Goal: Transaction & Acquisition: Purchase product/service

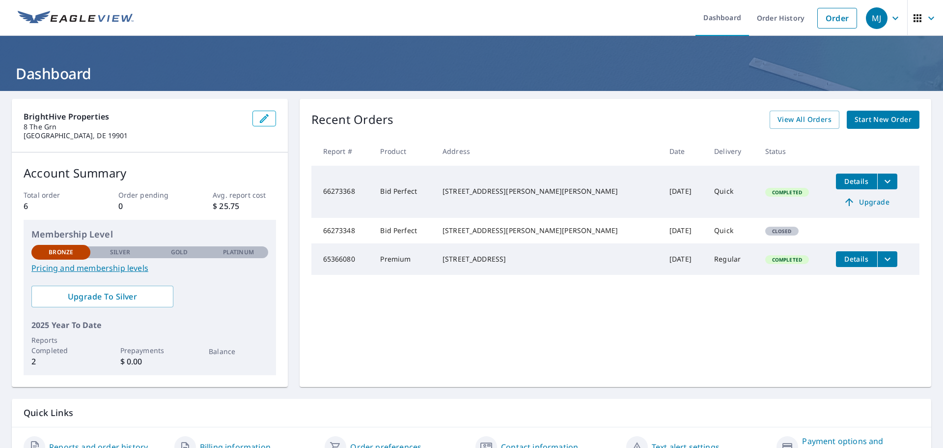
click at [869, 122] on span "Start New Order" at bounding box center [883, 120] width 57 height 12
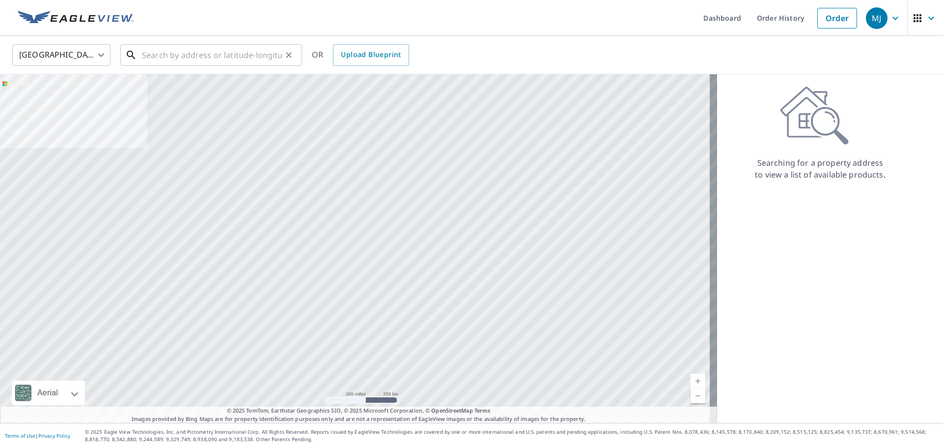
click at [208, 53] on input "text" at bounding box center [212, 55] width 140 height 28
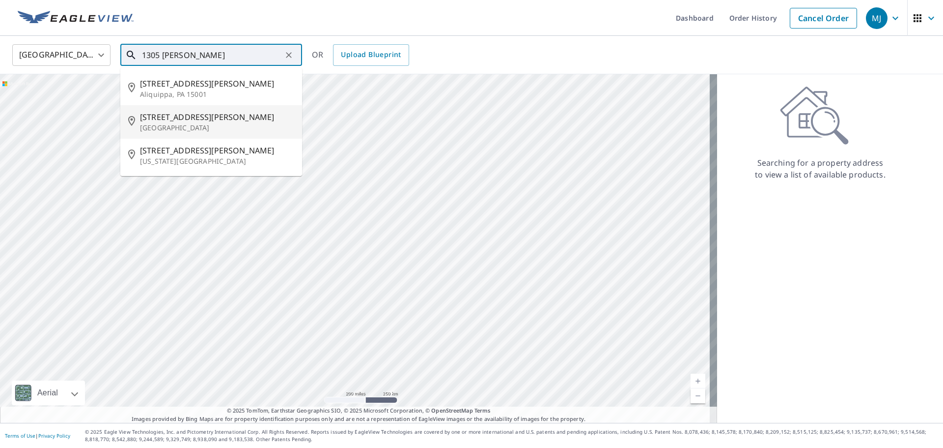
click at [170, 124] on p "[GEOGRAPHIC_DATA]" at bounding box center [217, 128] width 154 height 10
type input "[STREET_ADDRESS][PERSON_NAME]"
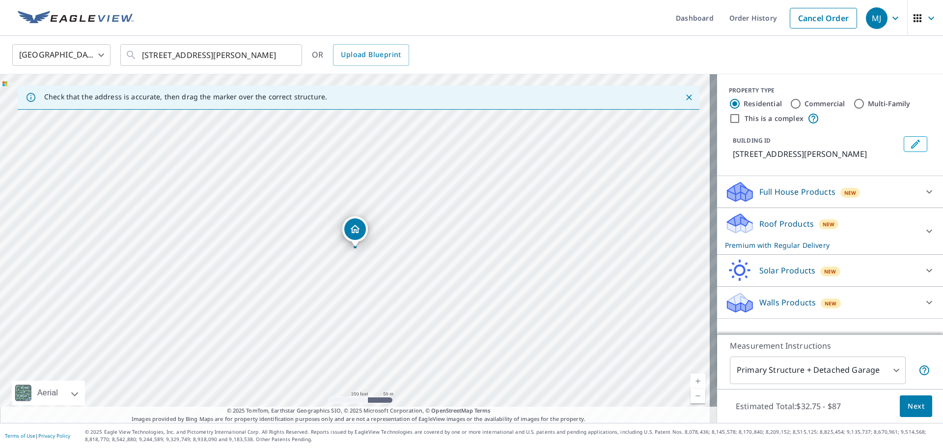
click at [910, 407] on span "Next" at bounding box center [916, 406] width 17 height 12
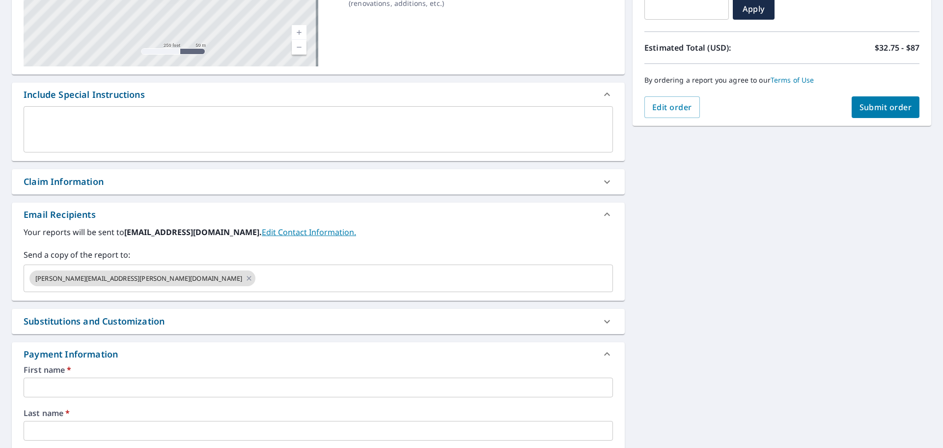
scroll to position [197, 0]
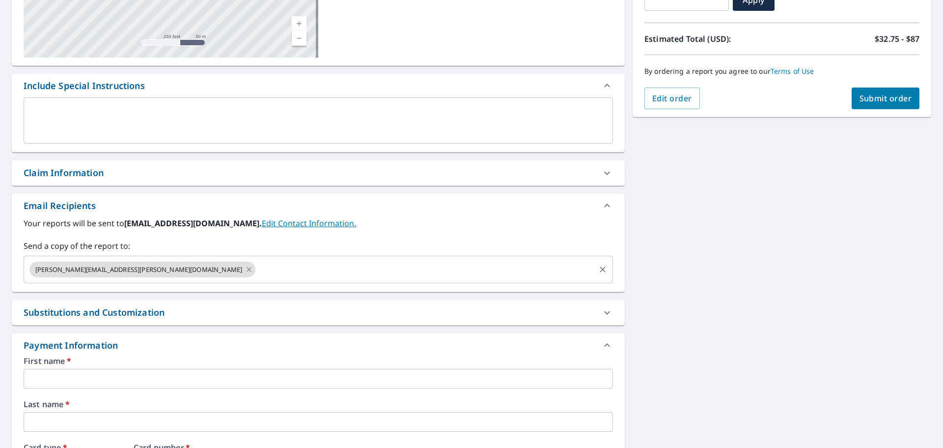
click at [245, 268] on icon at bounding box center [249, 269] width 8 height 11
checkbox input "true"
click at [84, 271] on input "text" at bounding box center [311, 269] width 566 height 19
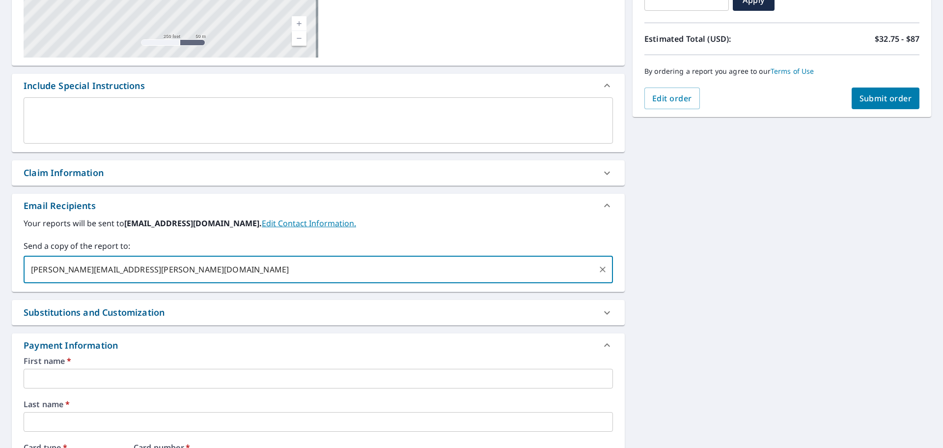
type input "[PERSON_NAME][EMAIL_ADDRESS][PERSON_NAME][DOMAIN_NAME]"
checkbox input "true"
click at [760, 238] on div "[STREET_ADDRESS][PERSON_NAME] Aerial Road A standard road map Aerial A detailed…" at bounding box center [471, 253] width 943 height 719
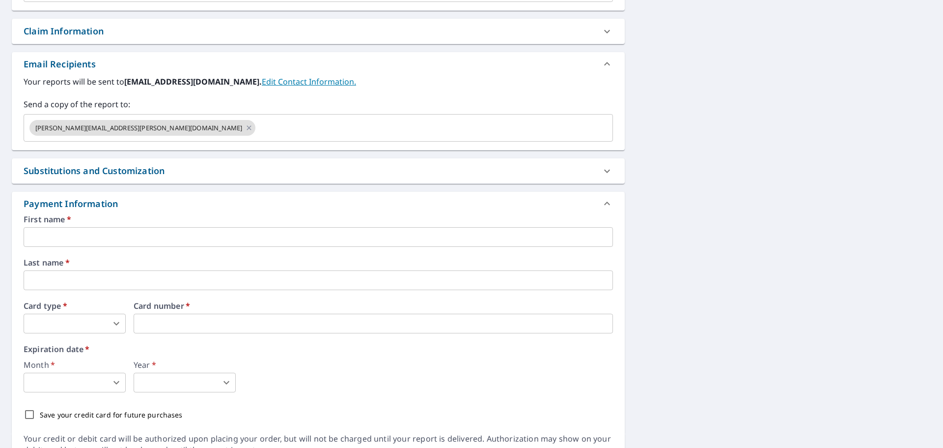
scroll to position [387, 0]
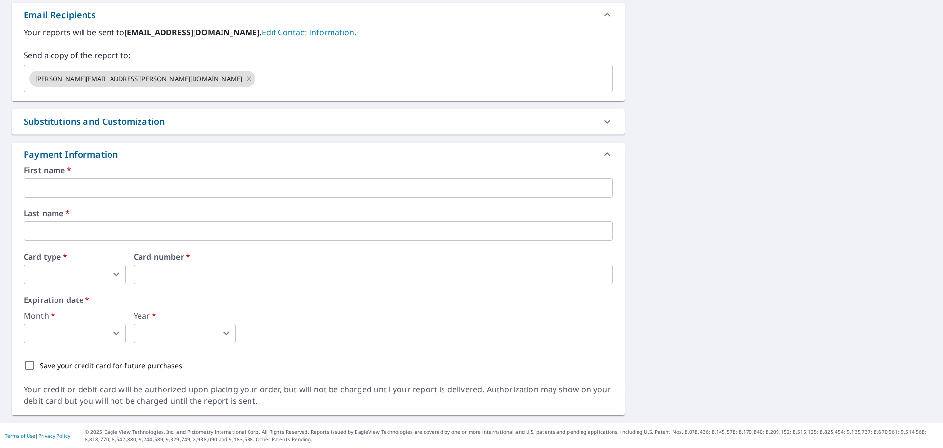
click at [161, 191] on input "text" at bounding box center [319, 188] width 590 height 20
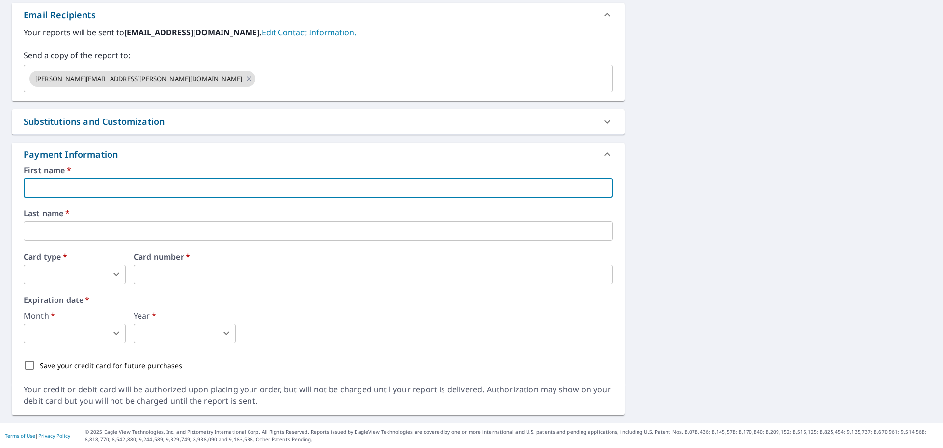
type input "[PERSON_NAME]"
type input "[PERSON_NAME][EMAIL_ADDRESS][PERSON_NAME][DOMAIN_NAME]"
type input "[PERSON_NAME]"
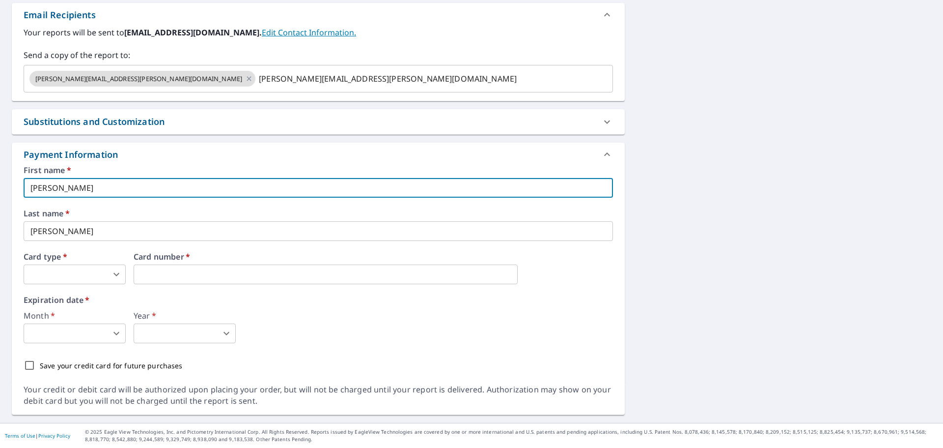
click at [84, 275] on body "MJ MJ Dashboard Order History Cancel Order MJ Dashboard / Finalize Order Finali…" at bounding box center [471, 224] width 943 height 448
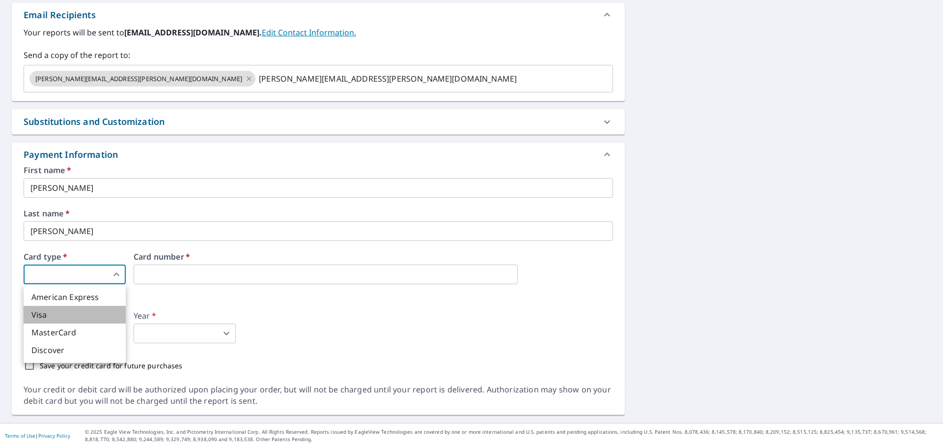
click at [77, 316] on li "Visa" at bounding box center [75, 315] width 102 height 18
checkbox input "true"
type input "2"
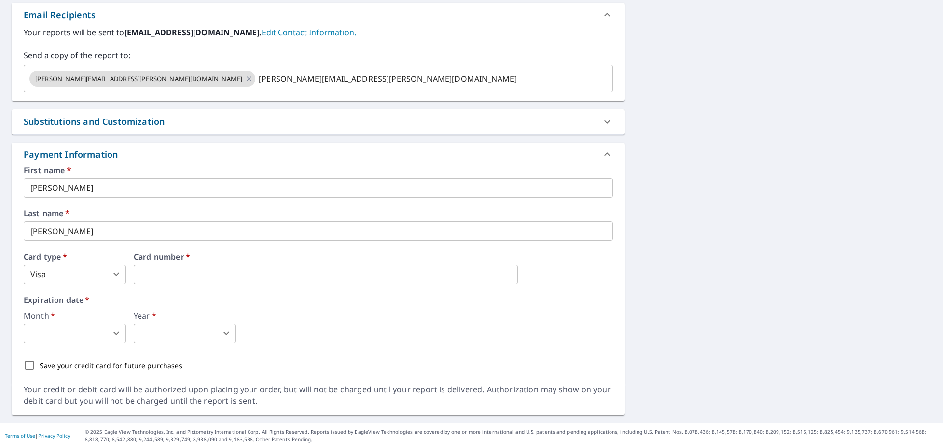
drag, startPoint x: 75, startPoint y: 315, endPoint x: 383, endPoint y: 334, distance: 308.2
click at [385, 338] on div "Month   * ​ 0 ​ Year   * ​ 0 ​" at bounding box center [319, 327] width 590 height 31
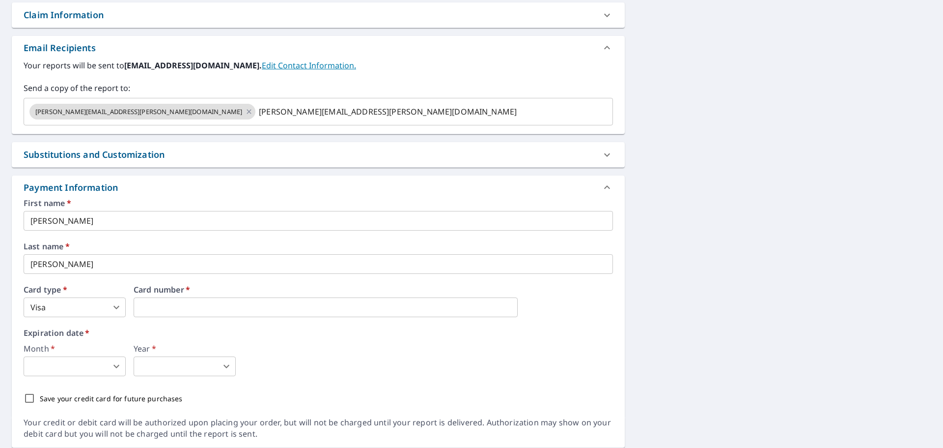
scroll to position [338, 0]
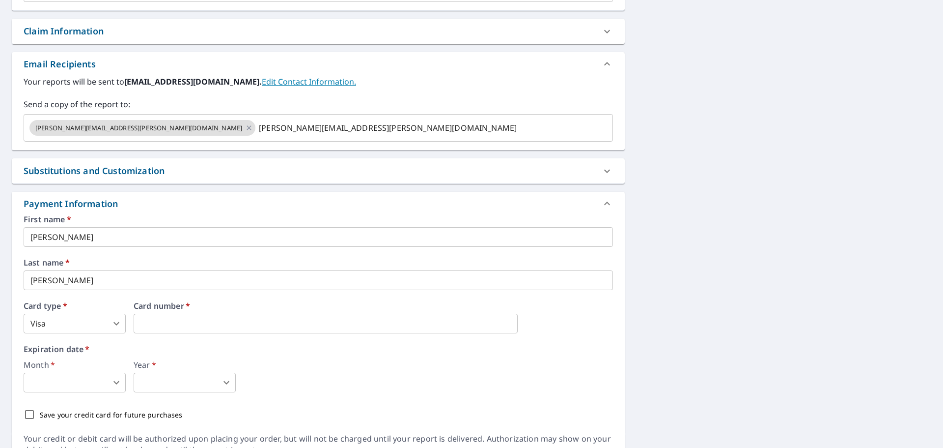
click at [83, 386] on body "MJ MJ Dashboard Order History Cancel Order MJ Dashboard / Finalize Order Finali…" at bounding box center [471, 224] width 943 height 448
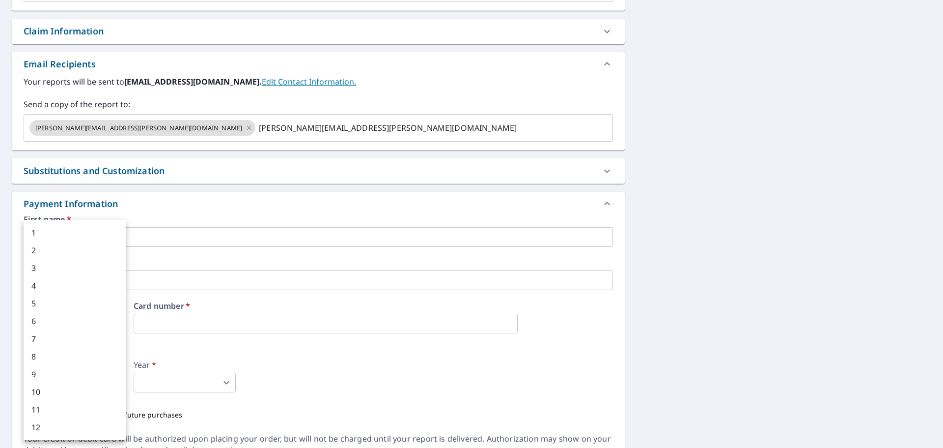
click at [90, 299] on li "5" at bounding box center [75, 303] width 102 height 18
checkbox input "true"
type input "5"
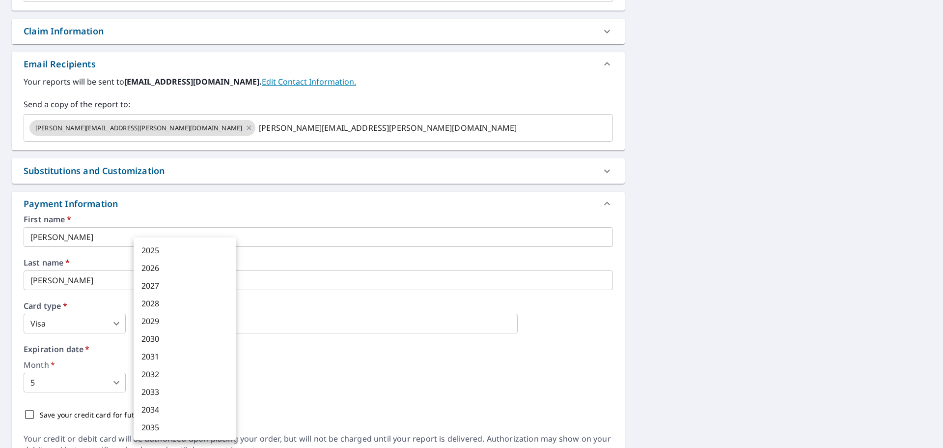
click at [166, 384] on body "MJ MJ Dashboard Order History Cancel Order MJ Dashboard / Finalize Order Finali…" at bounding box center [471, 224] width 943 height 448
click at [172, 325] on li "2029" at bounding box center [185, 321] width 102 height 18
checkbox input "true"
type input "2029"
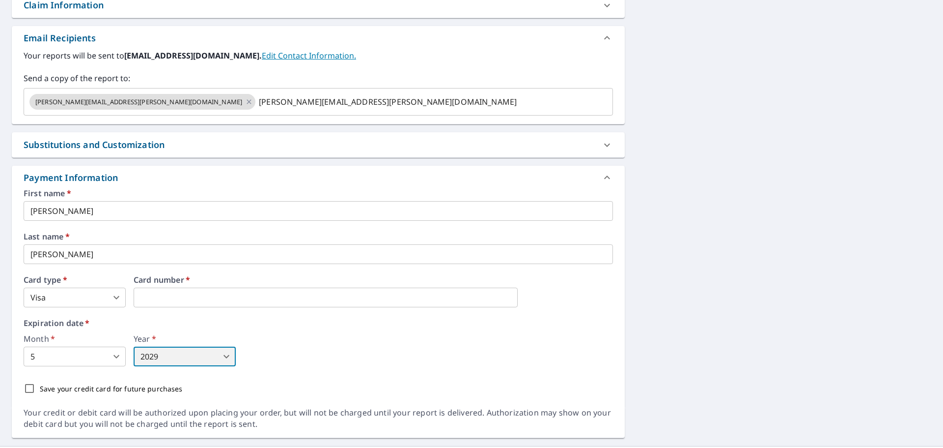
scroll to position [387, 0]
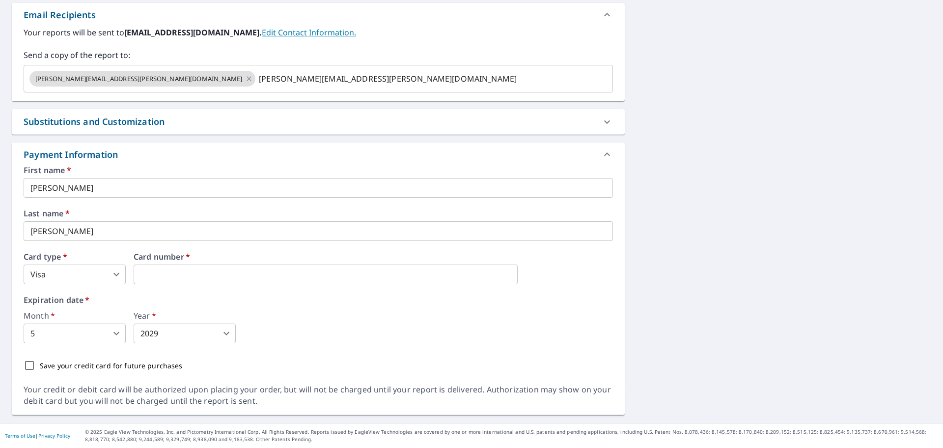
click at [308, 364] on div "Save your credit card for future purchases" at bounding box center [319, 365] width 590 height 21
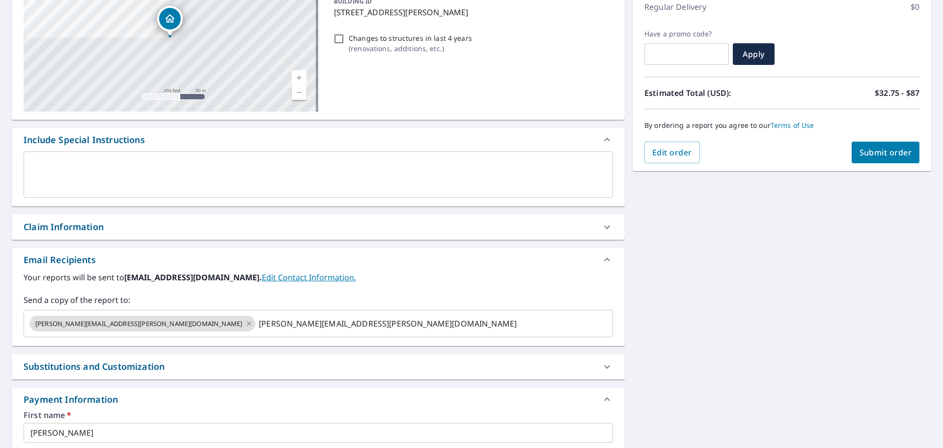
scroll to position [142, 0]
click at [889, 151] on span "Submit order" at bounding box center [886, 153] width 53 height 11
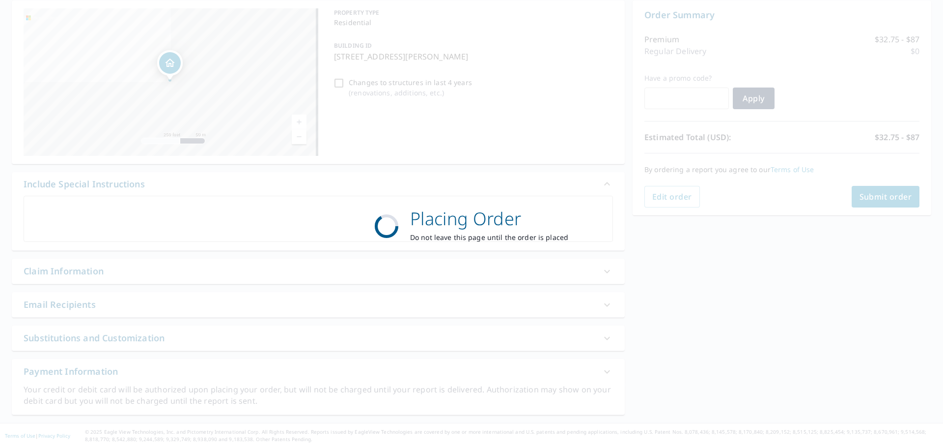
scroll to position [98, 0]
checkbox input "true"
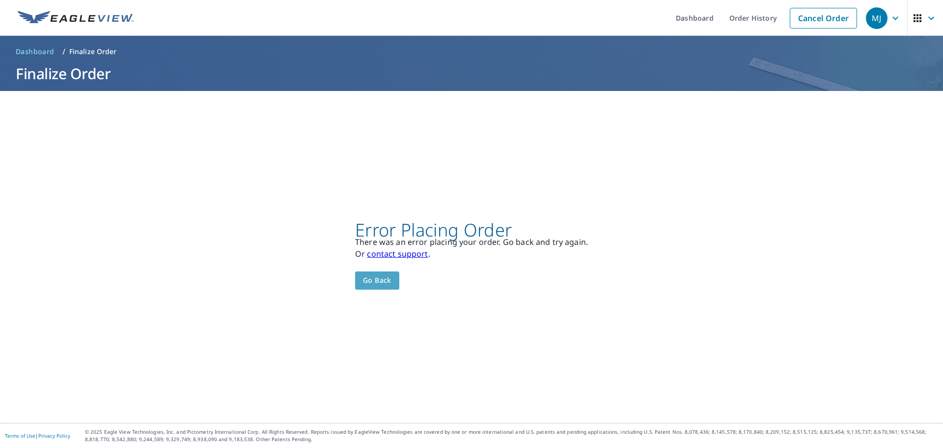
click at [377, 278] on span "Go back" at bounding box center [377, 280] width 28 height 12
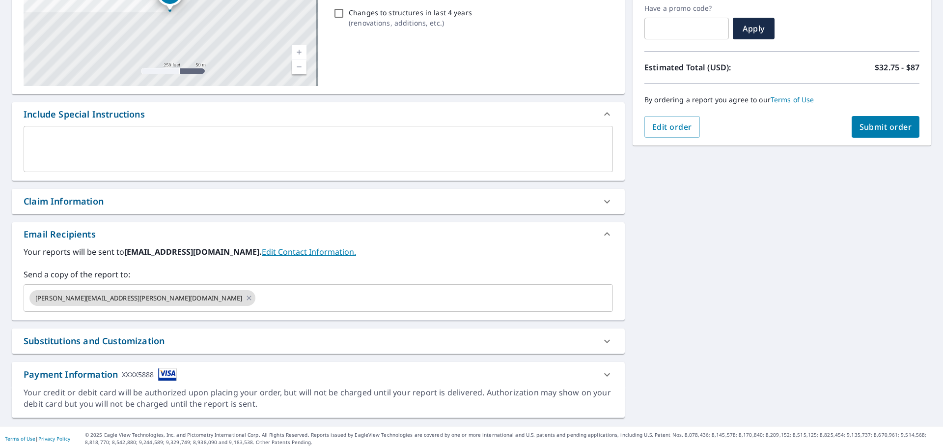
scroll to position [171, 0]
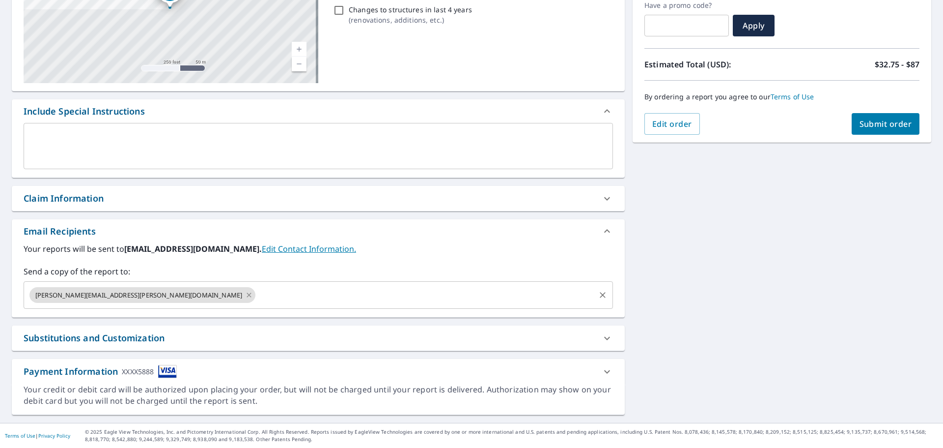
click at [245, 293] on icon at bounding box center [249, 294] width 8 height 11
checkbox input "true"
click at [118, 294] on input "text" at bounding box center [311, 294] width 566 height 19
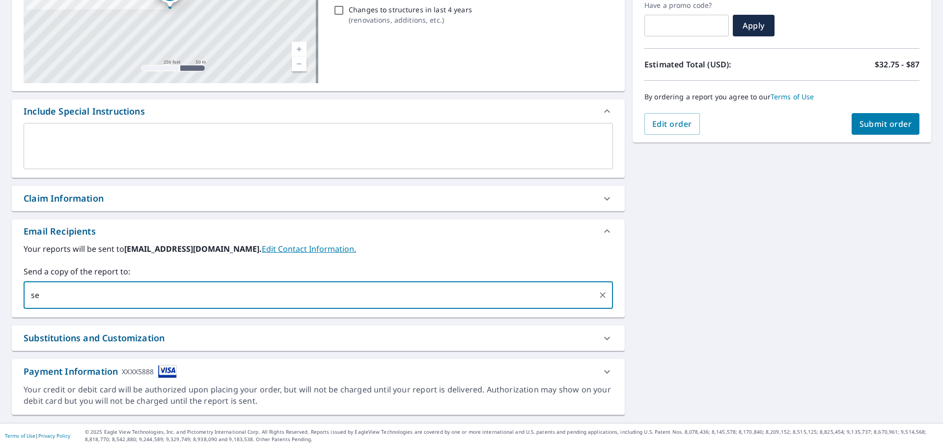
type input "[PERSON_NAME][EMAIL_ADDRESS][PERSON_NAME][DOMAIN_NAME]"
click at [738, 316] on div "[STREET_ADDRESS][PERSON_NAME] Aerial Road A standard road map Aerial A detailed…" at bounding box center [471, 171] width 943 height 503
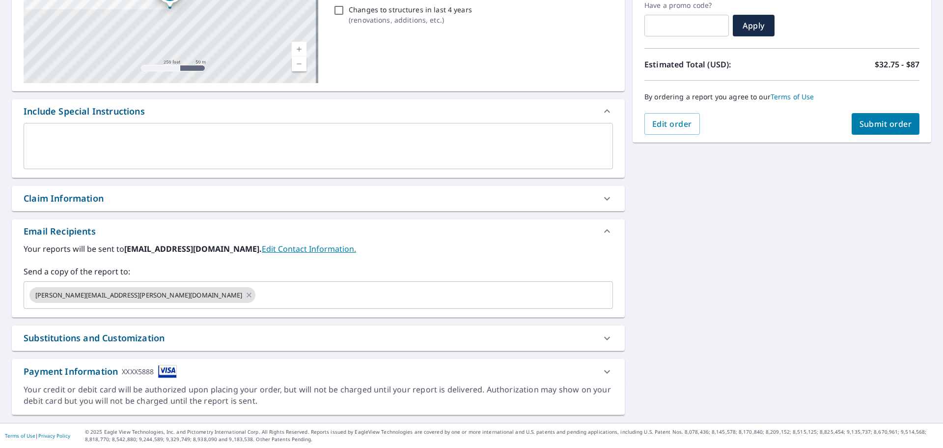
click at [607, 370] on icon at bounding box center [607, 372] width 12 height 12
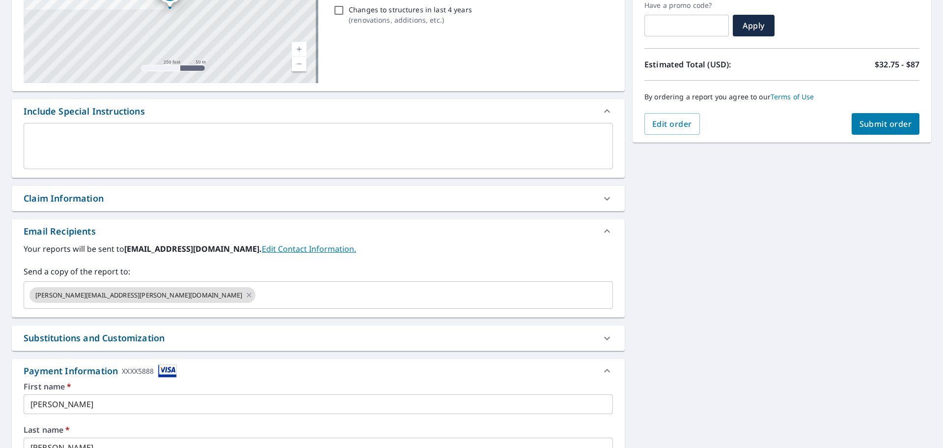
click at [607, 370] on icon at bounding box center [607, 371] width 12 height 12
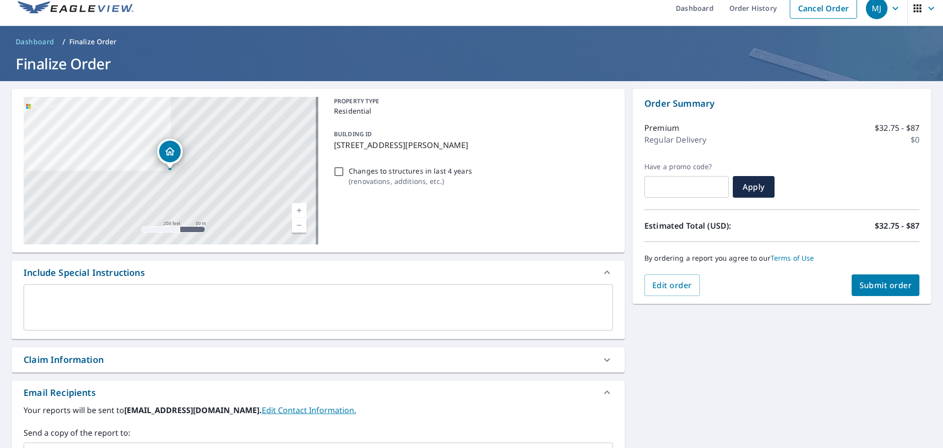
scroll to position [0, 0]
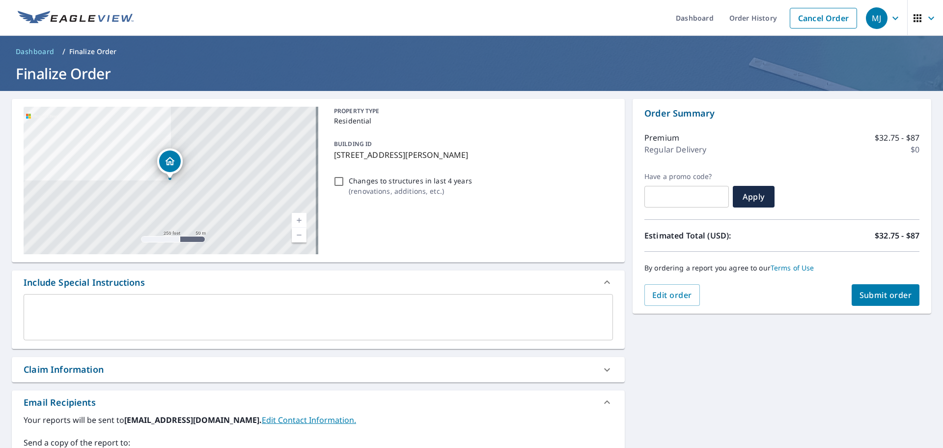
click at [869, 300] on span "Submit order" at bounding box center [886, 294] width 53 height 11
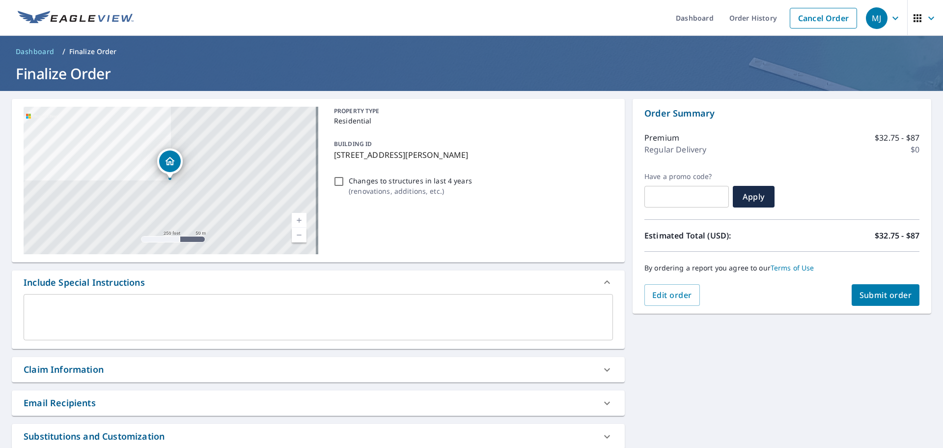
click at [869, 294] on span "Submit order" at bounding box center [886, 294] width 53 height 11
click at [875, 293] on span "Submit order" at bounding box center [886, 294] width 53 height 11
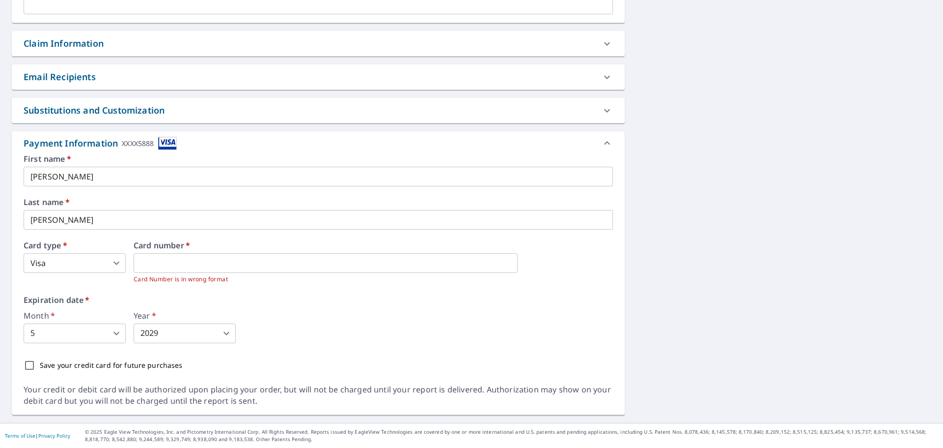
scroll to position [326, 0]
click at [710, 220] on div "[STREET_ADDRESS][PERSON_NAME] Aerial Road A standard road map Aerial A detailed…" at bounding box center [471, 93] width 943 height 657
click at [249, 293] on div "First name   * [PERSON_NAME] ​ Last name   * [PERSON_NAME] ​ Card type   * Visa…" at bounding box center [319, 265] width 590 height 221
click at [210, 279] on p "Card Number is in wrong format" at bounding box center [374, 279] width 480 height 10
click at [221, 276] on p "Card Number is in wrong format" at bounding box center [374, 279] width 480 height 10
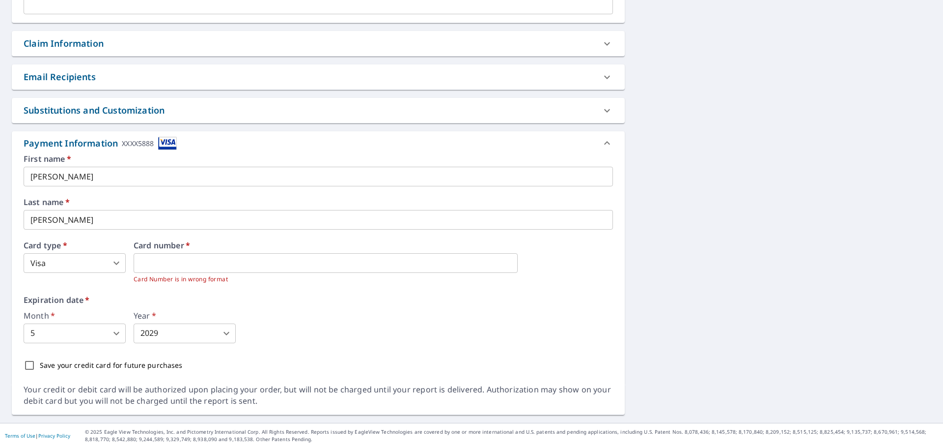
click at [246, 286] on div "First name   * [PERSON_NAME] ​ Last name   * [PERSON_NAME] ​ Card type   * Visa…" at bounding box center [319, 265] width 590 height 221
click at [152, 278] on p "Card Number is in wrong format" at bounding box center [374, 279] width 480 height 10
click at [116, 303] on label "Expiration date   *" at bounding box center [319, 300] width 590 height 8
click at [236, 301] on label "Expiration date   *" at bounding box center [319, 300] width 590 height 8
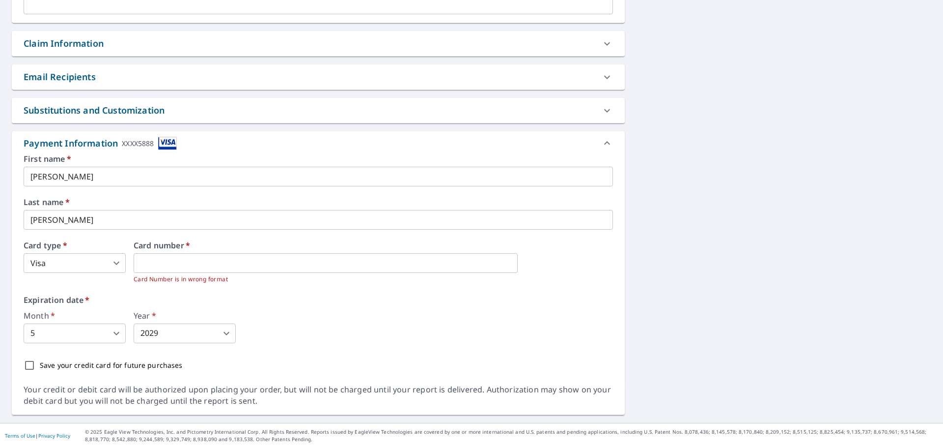
click at [243, 293] on div "First name   * [PERSON_NAME] ​ Last name   * [PERSON_NAME] ​ Card type   * Visa…" at bounding box center [319, 265] width 590 height 221
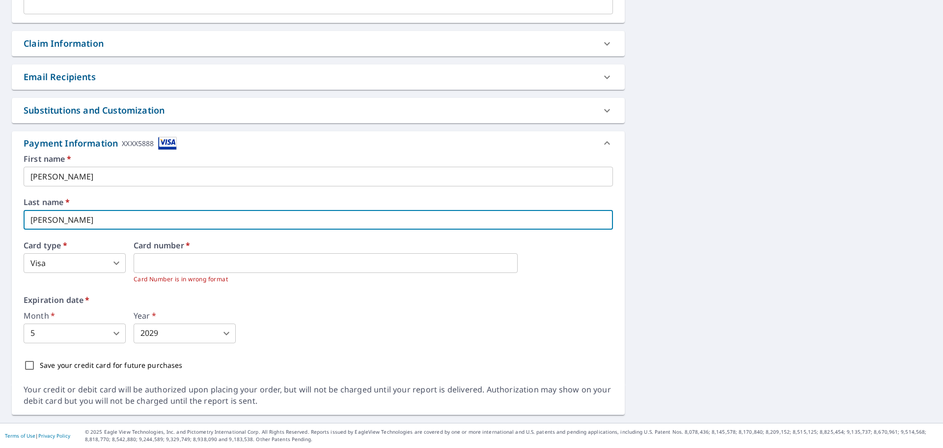
click at [256, 216] on input "[PERSON_NAME]" at bounding box center [319, 220] width 590 height 20
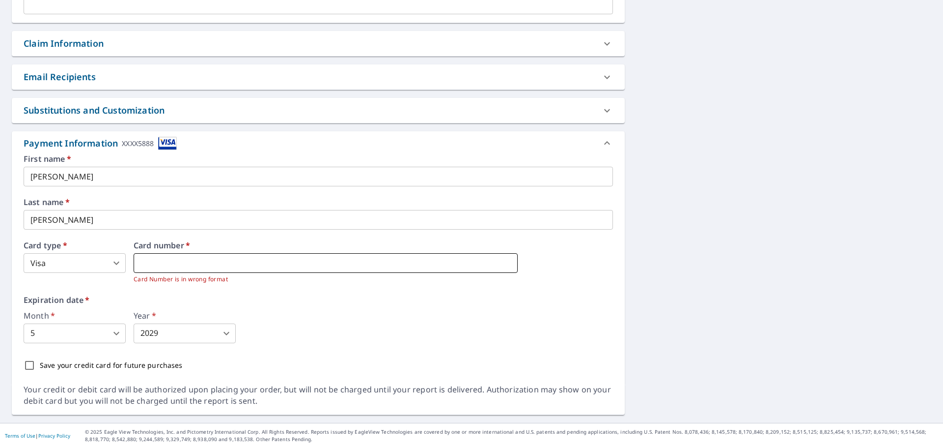
click at [253, 256] on iframe at bounding box center [326, 263] width 384 height 20
click at [316, 306] on div "Expiration date   * Month   * 5 5 ​ Year   * 2029 2029 ​" at bounding box center [319, 319] width 590 height 47
click at [311, 299] on label "Expiration date   *" at bounding box center [319, 300] width 590 height 8
click at [311, 298] on label "Expiration date   *" at bounding box center [319, 300] width 590 height 8
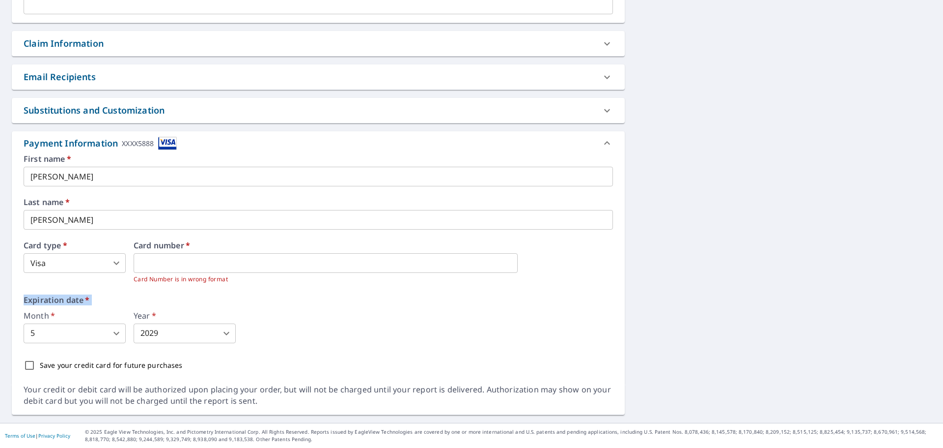
click at [311, 298] on label "Expiration date   *" at bounding box center [319, 300] width 590 height 8
click at [312, 299] on label "Expiration date   *" at bounding box center [319, 300] width 590 height 8
click at [225, 303] on label "Expiration date   *" at bounding box center [319, 300] width 590 height 8
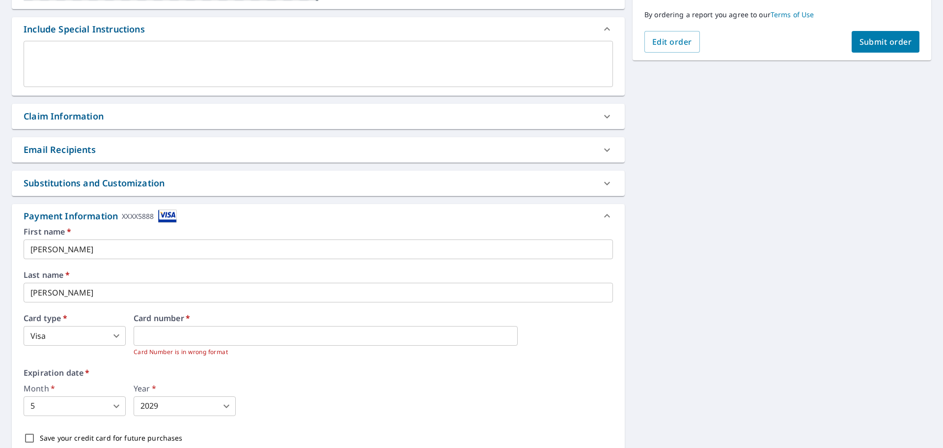
scroll to position [178, 0]
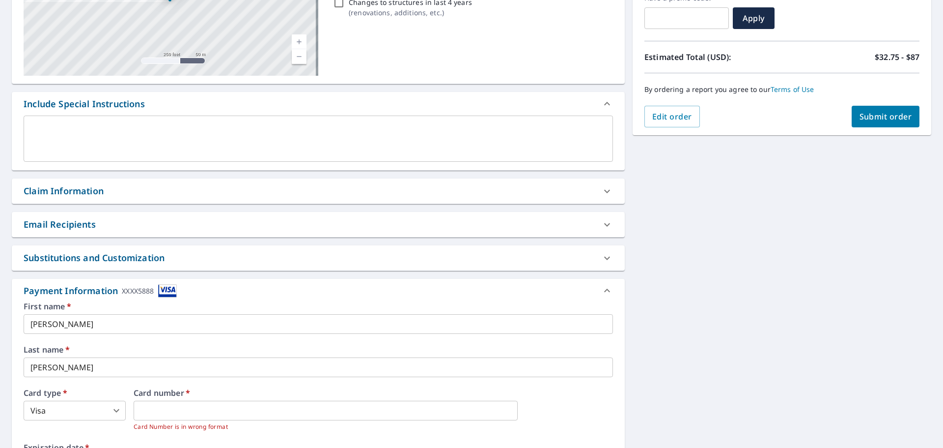
click at [860, 112] on span "Submit order" at bounding box center [886, 116] width 53 height 11
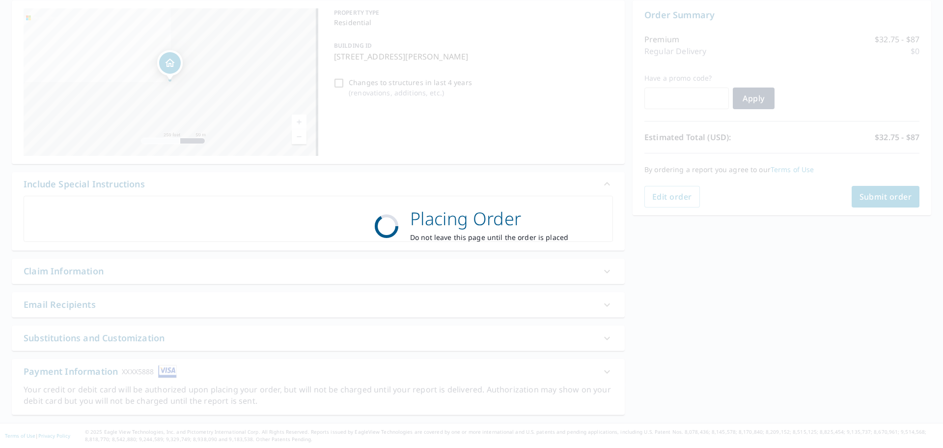
scroll to position [98, 0]
checkbox input "true"
